Goal: Communication & Community: Answer question/provide support

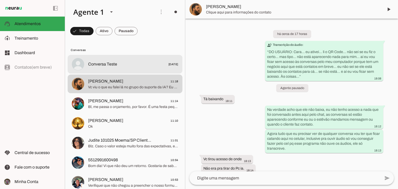
click at [113, 61] on span "Conversa Teste" at bounding box center [102, 64] width 29 height 6
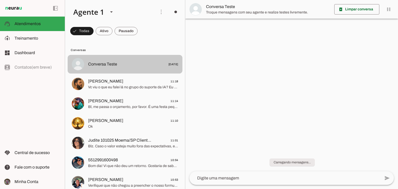
scroll to position [81, 0]
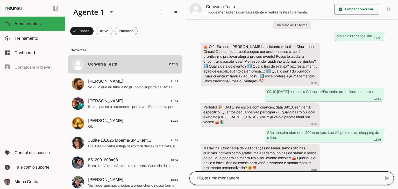
click at [253, 173] on div at bounding box center [284, 178] width 191 height 13
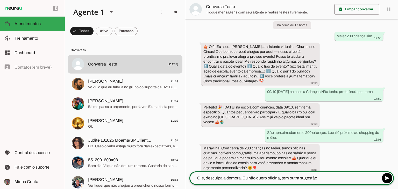
type textarea "Oie, desculpa a demora. Eu não quero oficina, tem outra sugestão?"
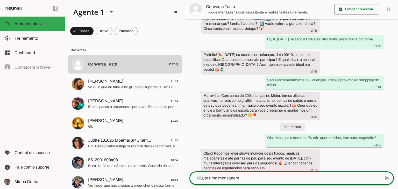
scroll to position [134, 0]
click at [261, 176] on textarea at bounding box center [284, 178] width 191 height 6
type textarea "Sim, poderia me passar, por favor."
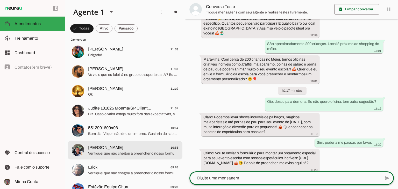
scroll to position [0, 0]
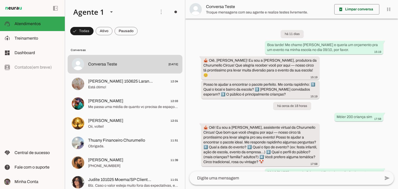
scroll to position [170, 0]
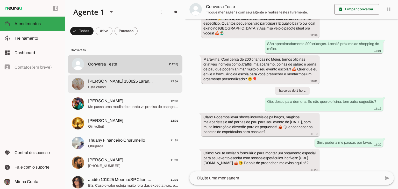
click at [143, 88] on span "Está ótimo!" at bounding box center [133, 87] width 90 height 5
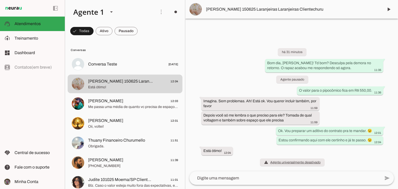
click at [248, 176] on textarea at bounding box center [284, 178] width 191 height 6
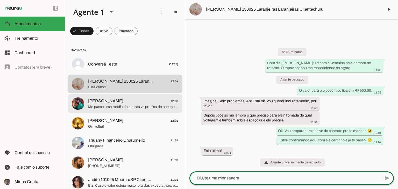
click at [165, 74] on md-item "Jessé Cabral 12:03 Me passa uma média de quanto vc precisa de espaço pra ficar …" at bounding box center [125, 64] width 115 height 19
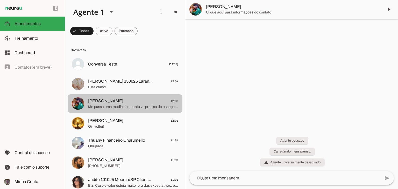
scroll to position [15, 0]
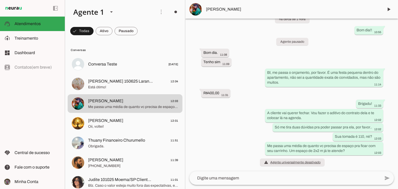
click at [243, 175] on textarea at bounding box center [284, 178] width 191 height 6
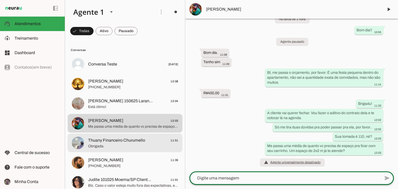
click at [158, 74] on md-item "Thuany Financeiro Churumello 11:51 Obrigada." at bounding box center [125, 64] width 115 height 19
